Goal: Transaction & Acquisition: Book appointment/travel/reservation

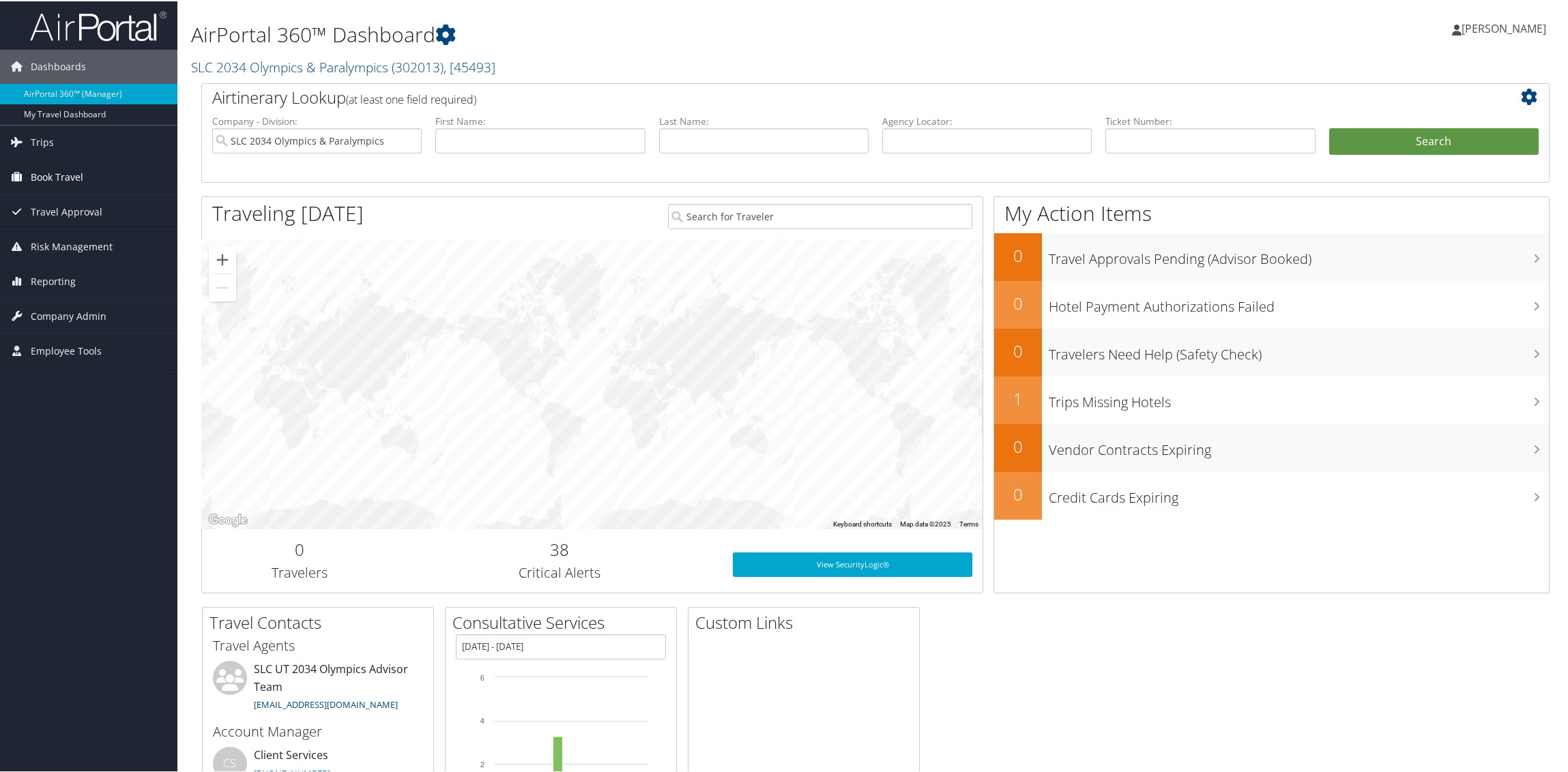
click at [53, 179] on span "Book Travel" at bounding box center [56, 176] width 53 height 34
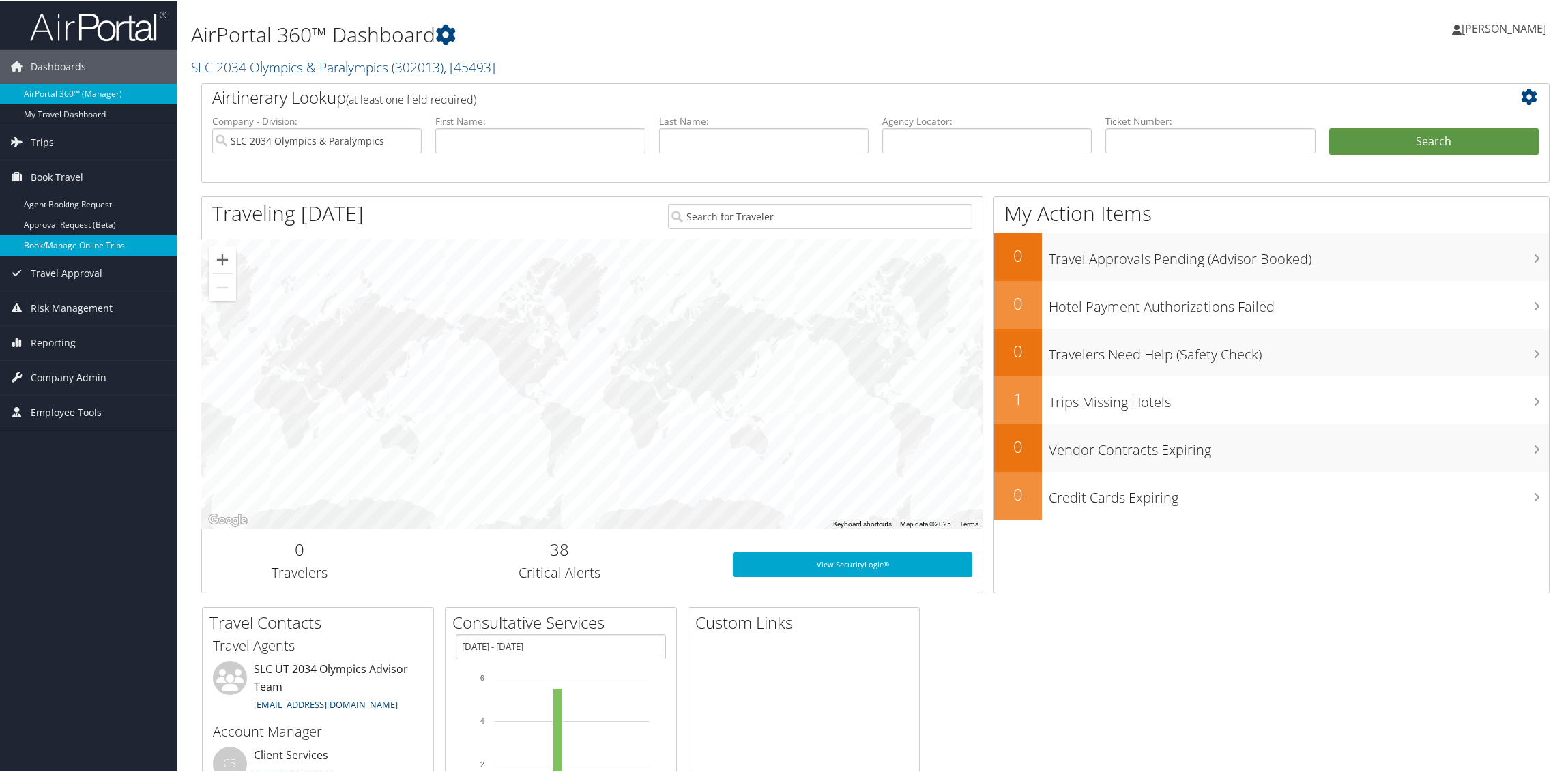
click at [51, 239] on link "Book/Manage Online Trips" at bounding box center [89, 244] width 178 height 21
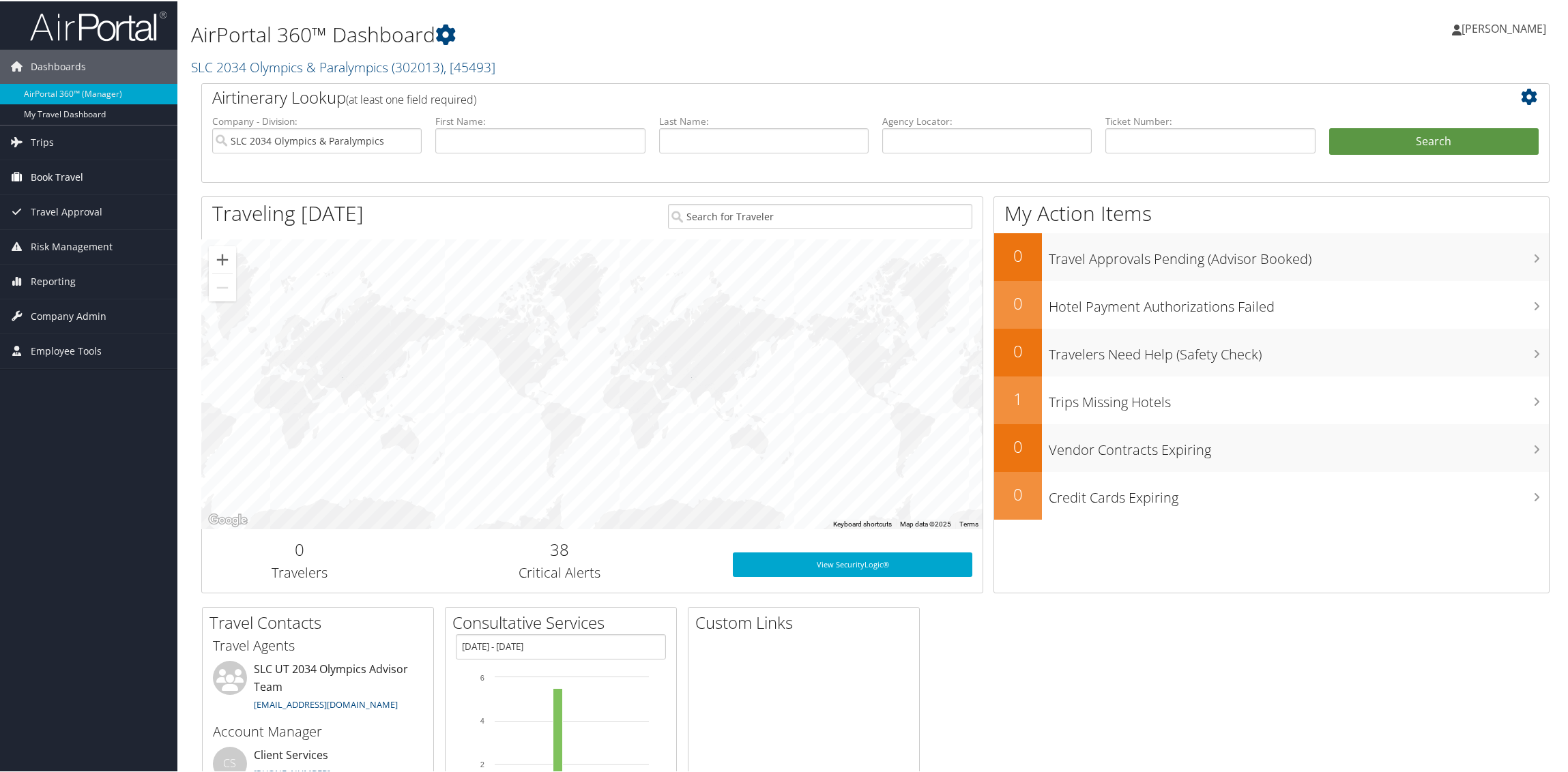
click at [47, 169] on span "Book Travel" at bounding box center [56, 176] width 53 height 34
click at [1487, 26] on span "[PERSON_NAME]" at bounding box center [1504, 27] width 84 height 15
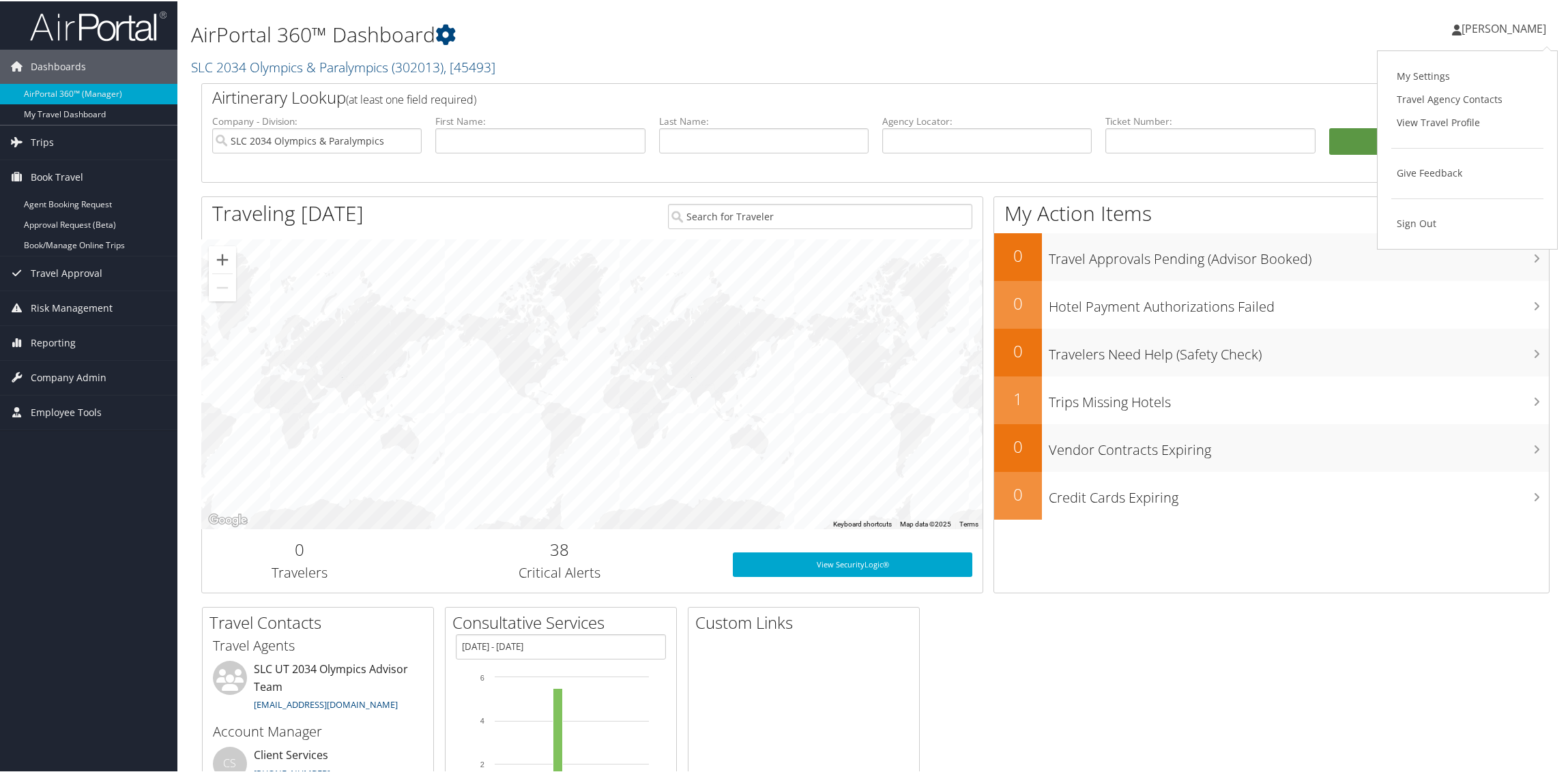
click at [1280, 40] on div "Lisa Valiant Lisa Valiant My Settings Travel Agency Contacts View Travel Profil…" at bounding box center [1311, 33] width 525 height 53
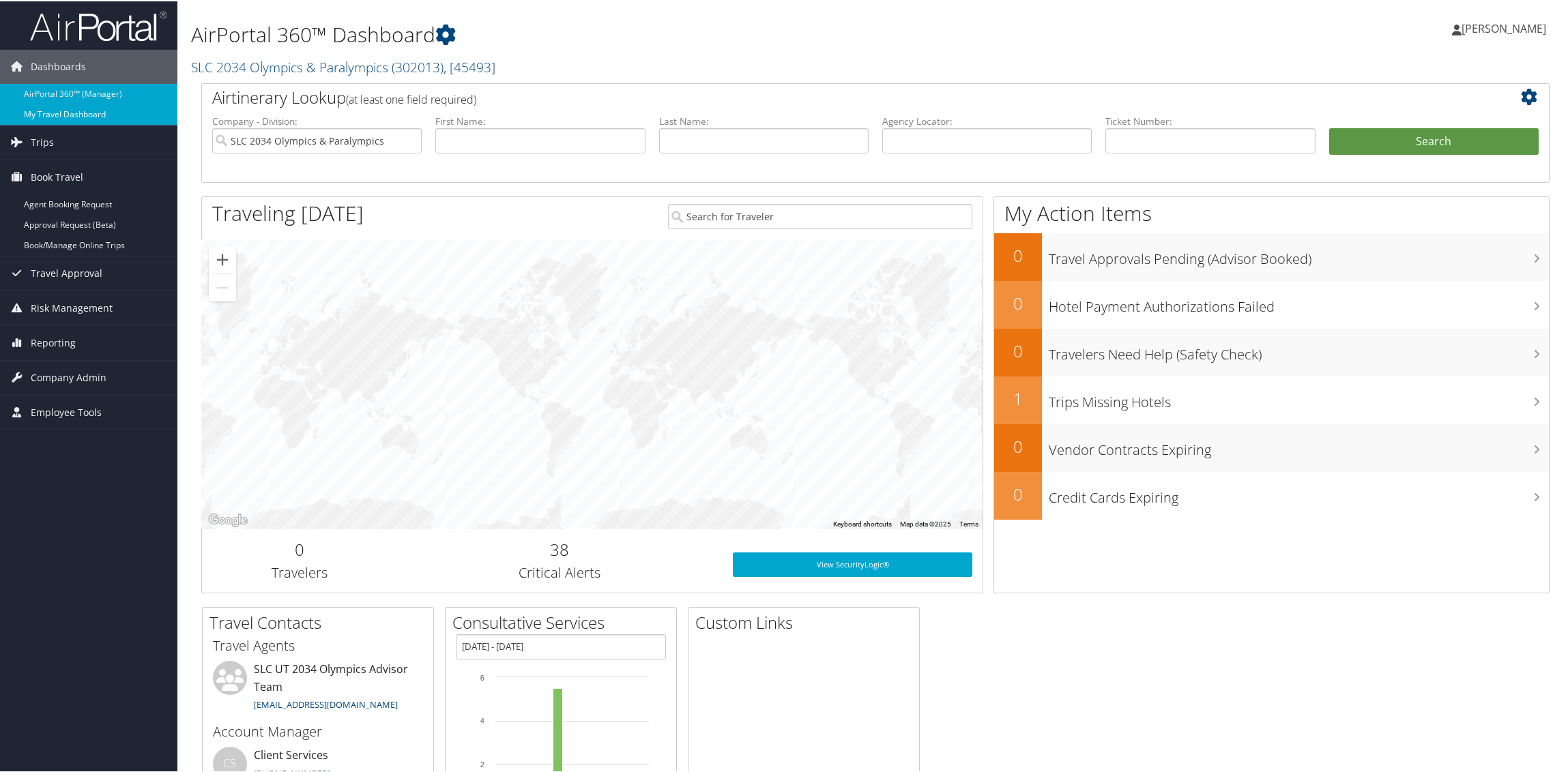
click at [87, 109] on link "My Travel Dashboard" at bounding box center [89, 113] width 178 height 21
